Goal: Task Accomplishment & Management: Manage account settings

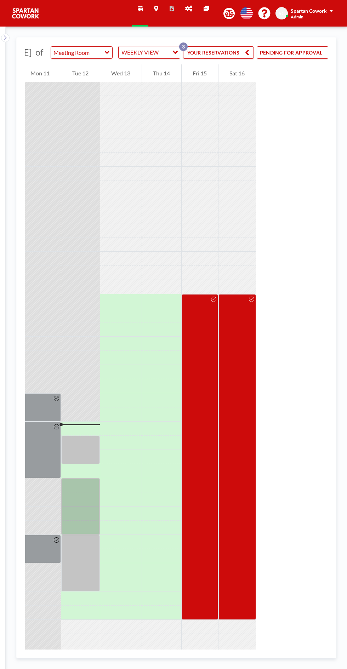
scroll to position [0, 79]
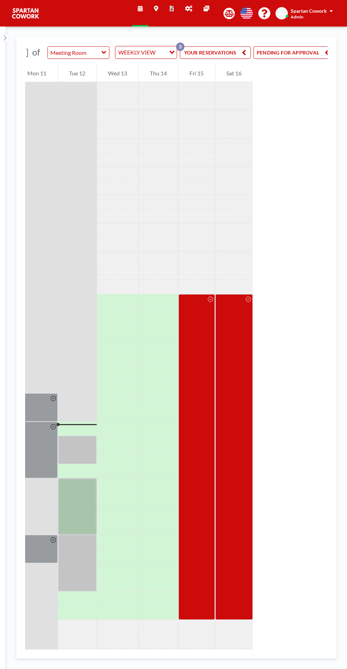
scroll to position [0, 79]
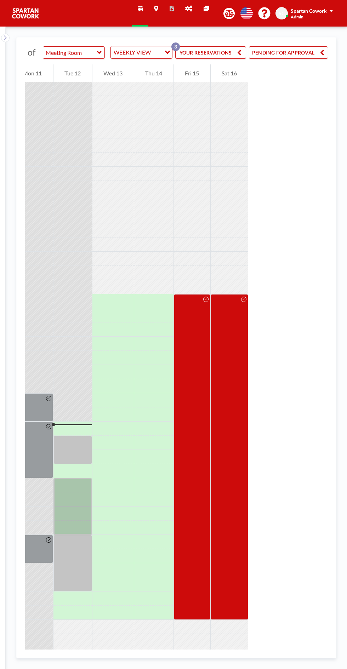
click at [79, 464] on div at bounding box center [72, 450] width 39 height 28
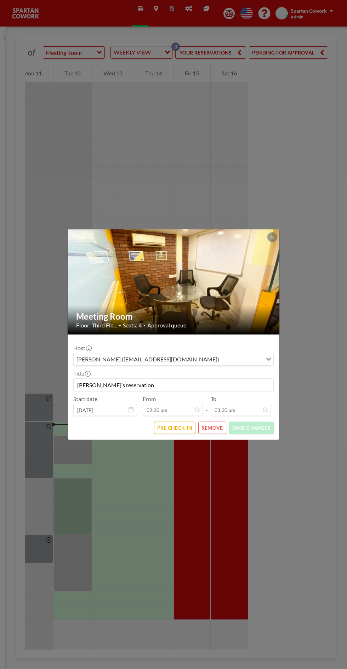
click at [272, 237] on icon at bounding box center [272, 237] width 2 height 2
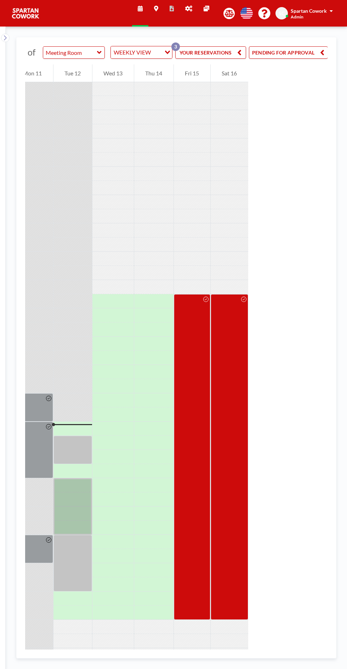
click at [82, 523] on div at bounding box center [72, 507] width 39 height 57
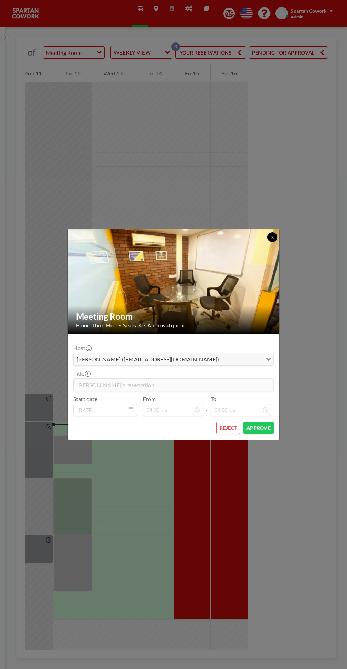
click at [272, 237] on icon at bounding box center [272, 237] width 2 height 2
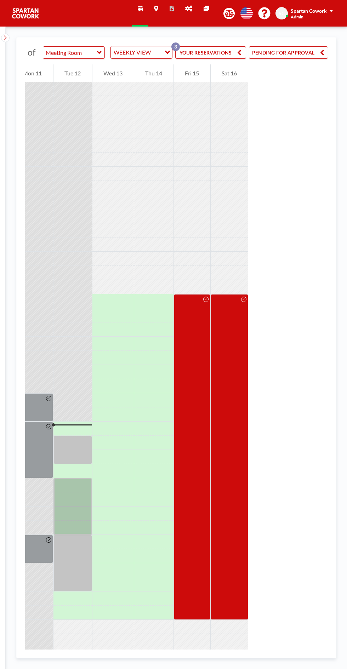
click at [217, 56] on button "YOUR RESERVATIONS 3" at bounding box center [210, 52] width 71 height 12
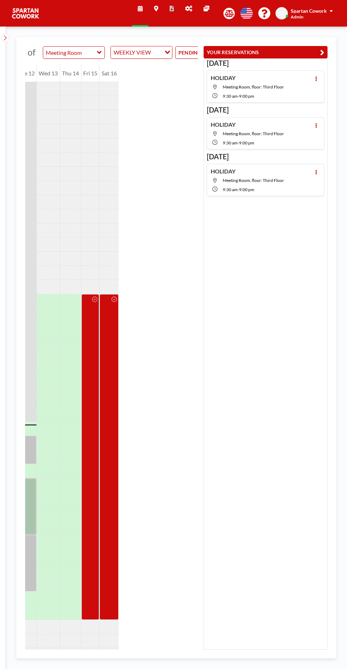
click at [321, 55] on icon "button" at bounding box center [322, 52] width 4 height 9
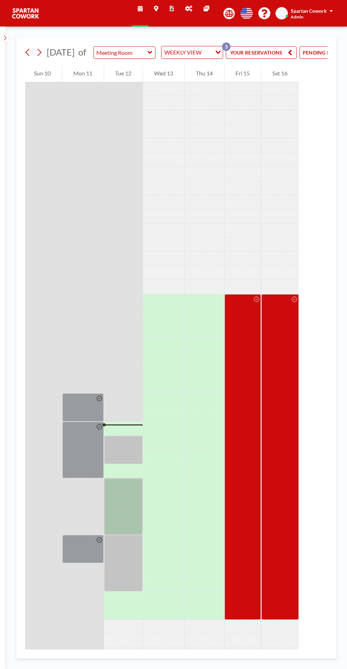
scroll to position [0, 79]
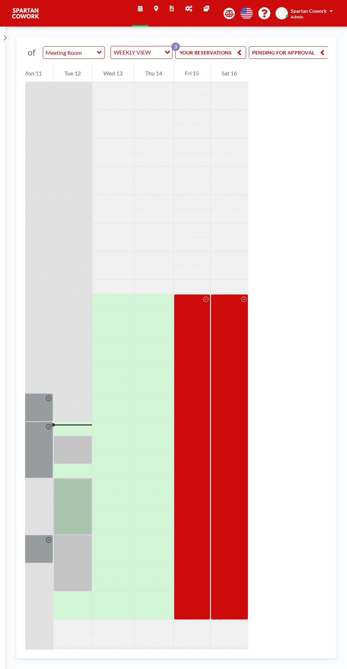
click at [316, 59] on button "PENDING FOR APPROVAL" at bounding box center [288, 52] width 79 height 12
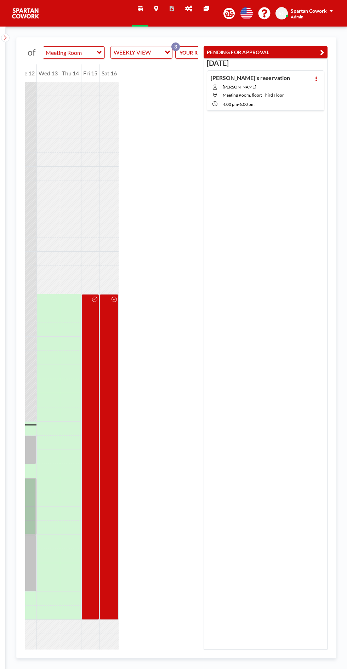
click at [316, 78] on icon at bounding box center [316, 79] width 1 height 5
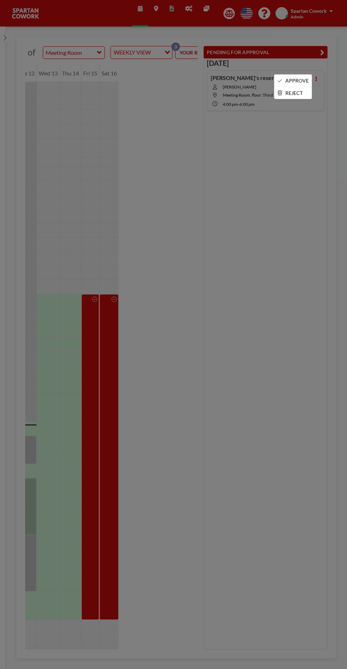
click at [302, 75] on li "APPROVE" at bounding box center [293, 81] width 37 height 12
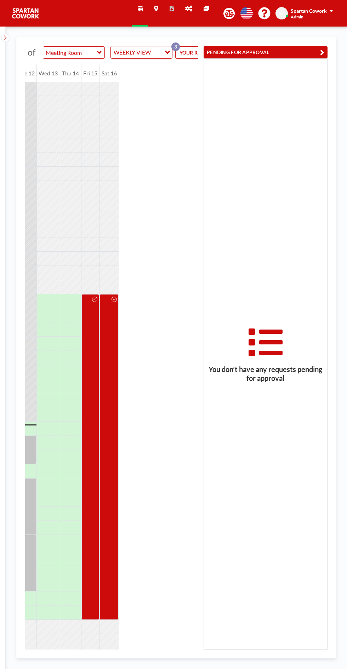
scroll to position [0, 0]
